Goal: Transaction & Acquisition: Download file/media

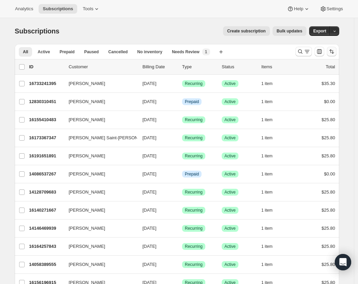
click at [331, 52] on icon "Sort the results" at bounding box center [331, 51] width 7 height 7
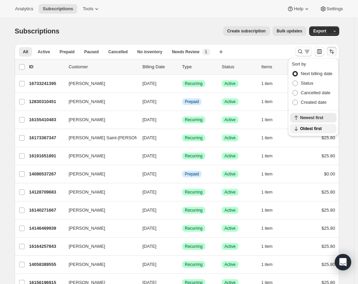
click at [317, 126] on span "Oldest first" at bounding box center [316, 128] width 32 height 5
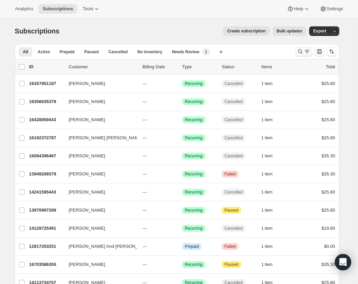
click at [309, 52] on icon "Search and filter results" at bounding box center [308, 51] width 4 height 1
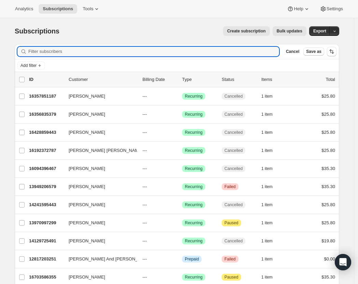
click at [27, 61] on div "Add filter" at bounding box center [177, 65] width 325 height 12
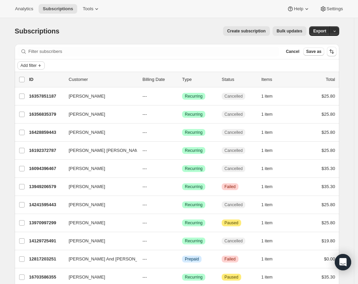
click at [30, 68] on span "Add filter" at bounding box center [29, 65] width 16 height 5
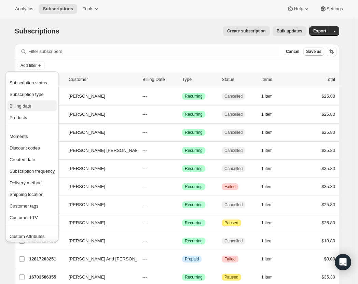
click at [40, 109] on span "Billing date" at bounding box center [32, 106] width 45 height 7
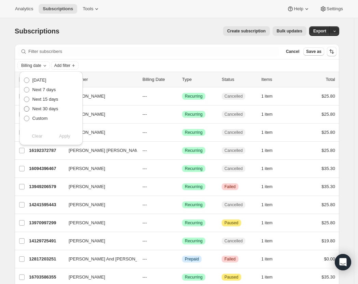
click at [46, 110] on span "Next 30 days" at bounding box center [45, 108] width 26 height 5
click at [24, 107] on input "Next 30 days" at bounding box center [24, 106] width 0 height 0
radio input "true"
click at [62, 140] on button "Apply" at bounding box center [65, 136] width 36 height 11
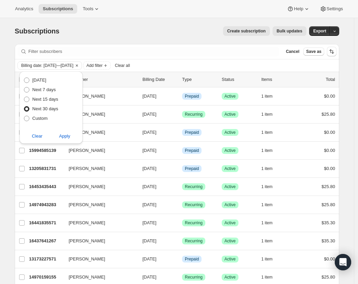
click at [205, 26] on div "Subscriptions. This page is ready Subscriptions Create subscription Bulk update…" at bounding box center [177, 31] width 325 height 26
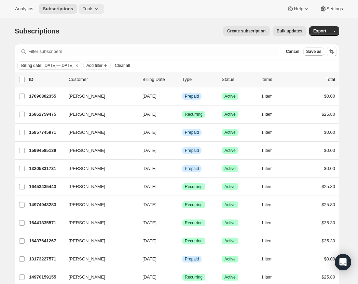
click at [85, 11] on span "Tools" at bounding box center [88, 8] width 11 height 5
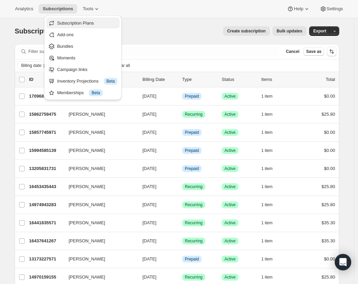
click at [86, 25] on span "Subscription Plans" at bounding box center [75, 23] width 37 height 5
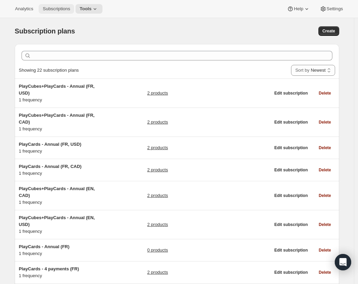
click at [52, 10] on span "Subscriptions" at bounding box center [56, 8] width 27 height 5
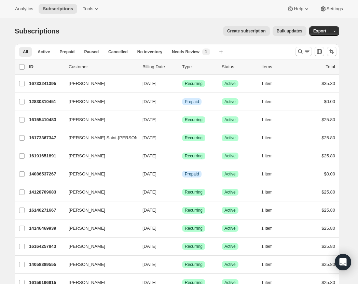
click at [167, 67] on p "Billing Date" at bounding box center [160, 67] width 34 height 7
click at [161, 67] on p "Billing Date" at bounding box center [160, 67] width 34 height 7
click at [66, 50] on span "Prepaid" at bounding box center [66, 51] width 15 height 5
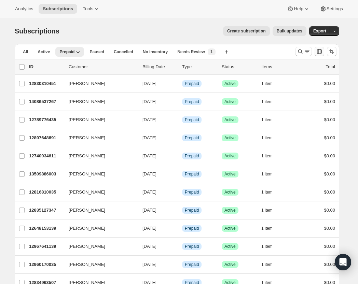
click at [322, 53] on icon "Customize table column order and visibility" at bounding box center [319, 51] width 7 height 7
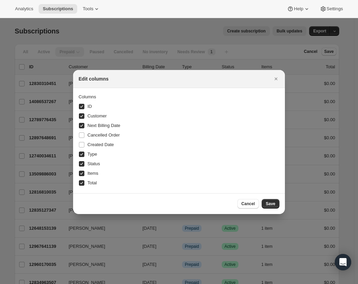
click at [82, 108] on input "ID" at bounding box center [81, 106] width 5 height 5
checkbox input "false"
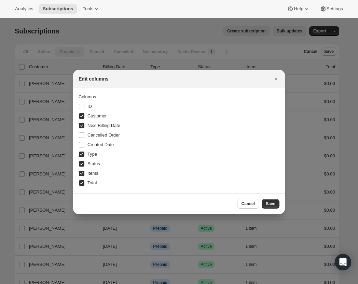
click at [82, 117] on input "Customer" at bounding box center [81, 115] width 5 height 5
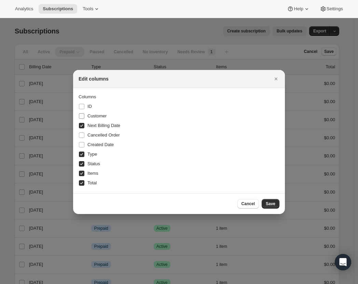
click at [82, 112] on label "Customer" at bounding box center [93, 116] width 28 height 10
click at [82, 113] on input "Customer" at bounding box center [81, 115] width 5 height 5
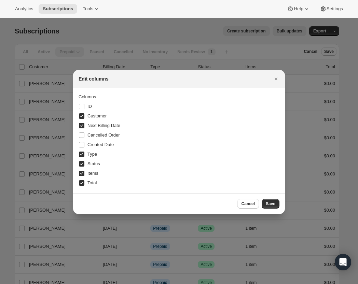
click at [83, 118] on input "Customer" at bounding box center [81, 115] width 5 height 5
click at [81, 117] on input "Customer" at bounding box center [81, 115] width 5 height 5
click at [81, 116] on input "Customer" at bounding box center [81, 115] width 5 height 5
checkbox input "false"
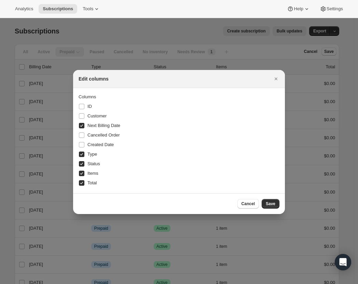
click at [83, 155] on input "Type" at bounding box center [81, 154] width 5 height 5
checkbox input "false"
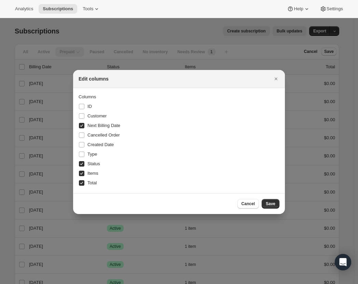
click at [83, 176] on input "Items" at bounding box center [81, 173] width 5 height 5
checkbox input "false"
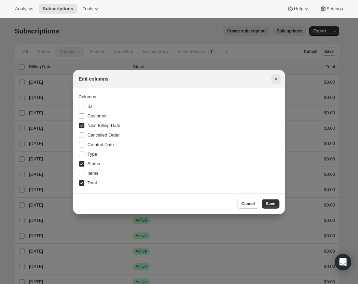
click at [276, 79] on icon "Close" at bounding box center [276, 79] width 3 height 3
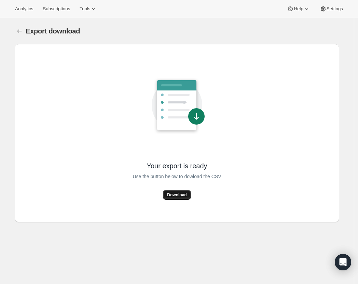
click at [183, 193] on span "Download" at bounding box center [176, 194] width 19 height 5
click at [185, 195] on span "Download" at bounding box center [176, 194] width 19 height 5
drag, startPoint x: 24, startPoint y: 33, endPoint x: 260, endPoint y: 33, distance: 236.5
click at [261, 35] on div "Export download" at bounding box center [177, 31] width 325 height 10
click at [335, 12] on button "Settings" at bounding box center [331, 9] width 31 height 10
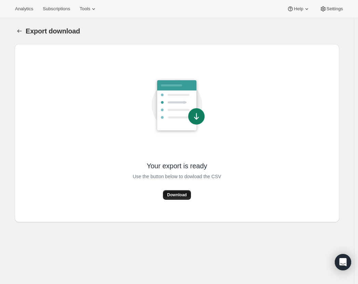
click at [186, 195] on span "Download" at bounding box center [176, 194] width 19 height 5
